Goal: Navigation & Orientation: Find specific page/section

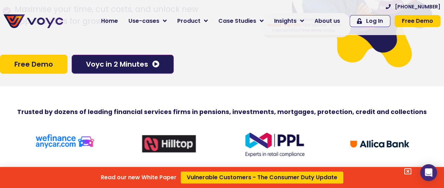
scroll to position [105, 0]
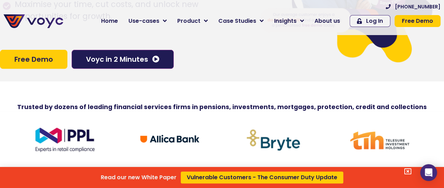
click at [327, 24] on div "Read our new White Paper Vulnerable Customers - The Consumer Duty Update" at bounding box center [222, 94] width 444 height 188
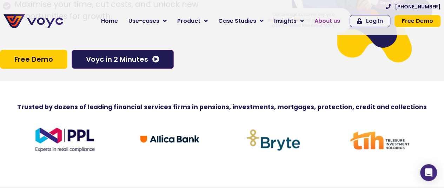
click at [335, 24] on span "About us" at bounding box center [328, 21] width 26 height 8
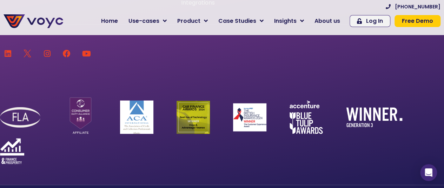
scroll to position [4711, 0]
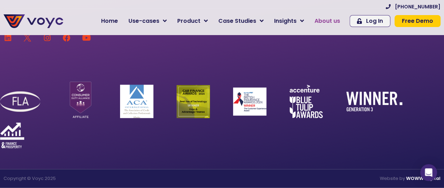
click at [337, 23] on span "About us" at bounding box center [328, 21] width 26 height 8
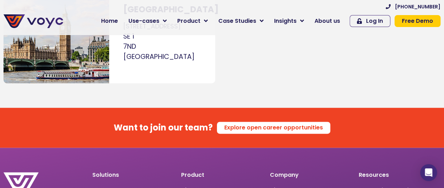
scroll to position [4496, 0]
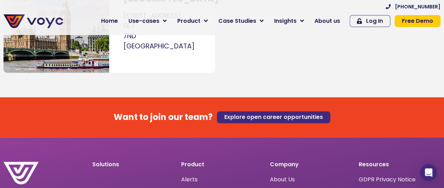
click at [249, 114] on span "Explore open career opportunities" at bounding box center [273, 117] width 99 height 6
